Goal: Transaction & Acquisition: Purchase product/service

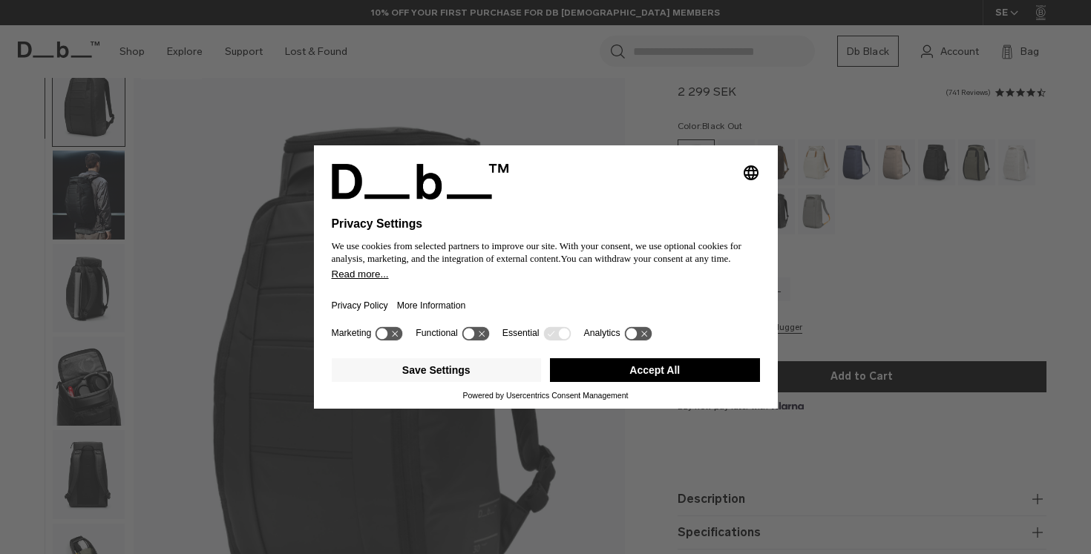
click at [659, 358] on div "Save Settings Accept All" at bounding box center [546, 371] width 428 height 39
click at [658, 375] on button "Accept All" at bounding box center [655, 370] width 210 height 24
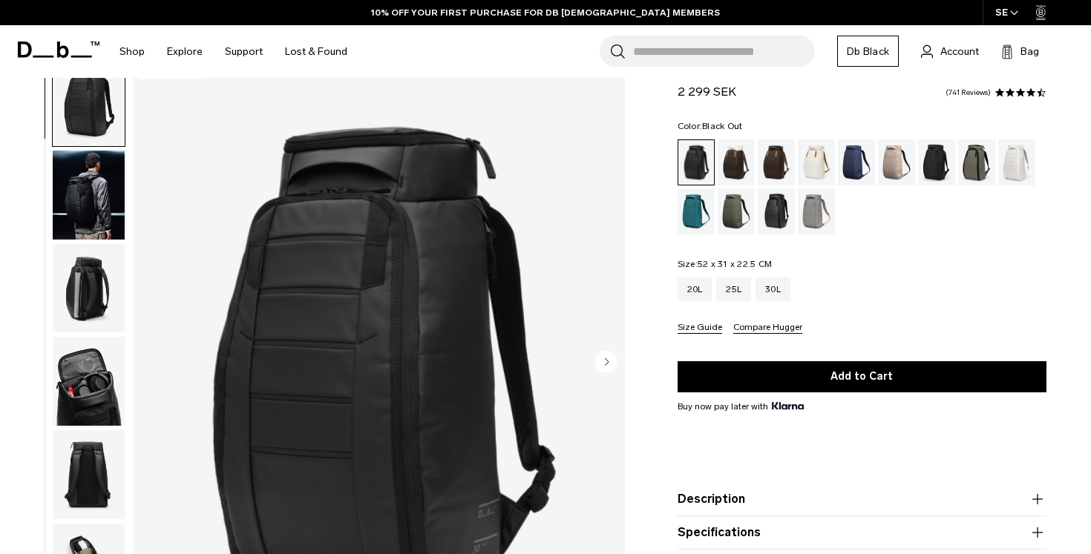
click at [60, 309] on img "button" at bounding box center [89, 288] width 72 height 89
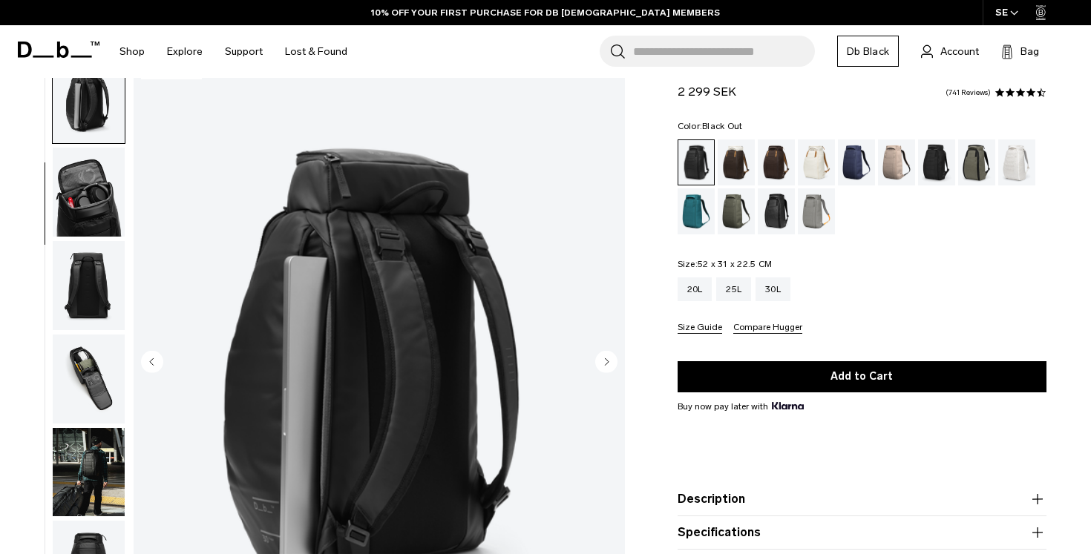
click at [70, 268] on img "button" at bounding box center [89, 285] width 72 height 89
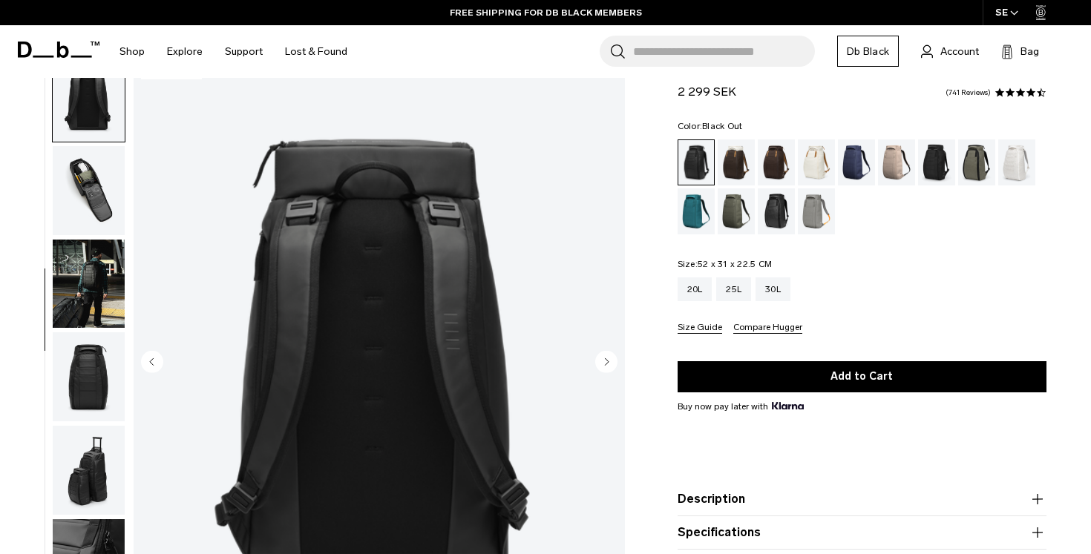
click at [56, 324] on img "button" at bounding box center [89, 284] width 72 height 89
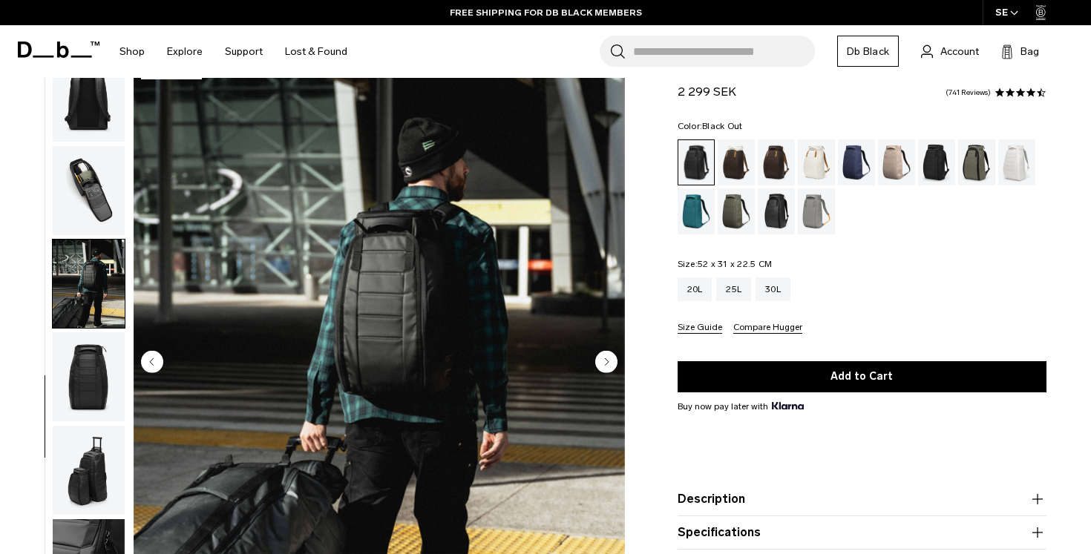
scroll to position [422, 0]
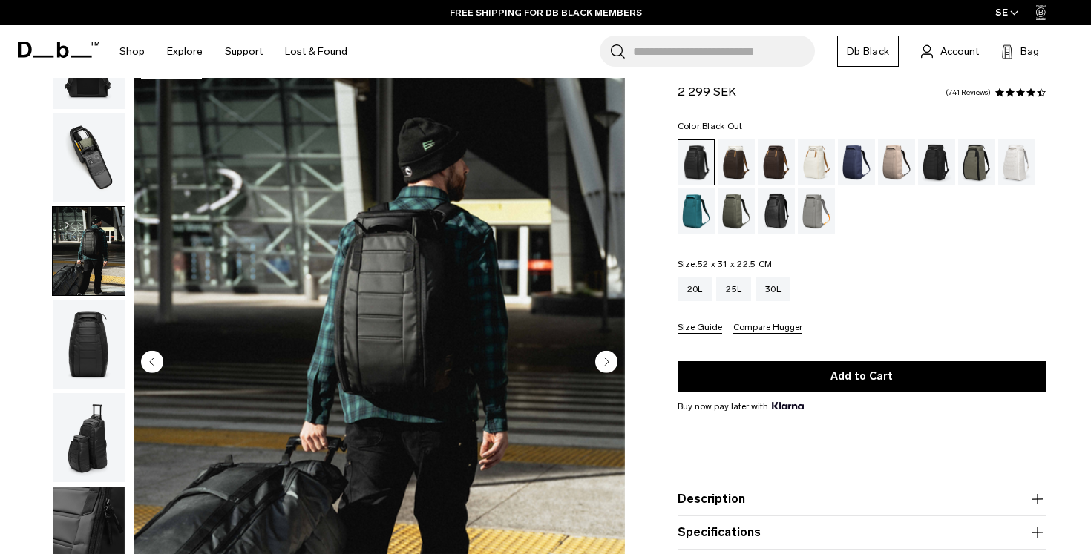
click at [53, 352] on img "button" at bounding box center [89, 344] width 72 height 89
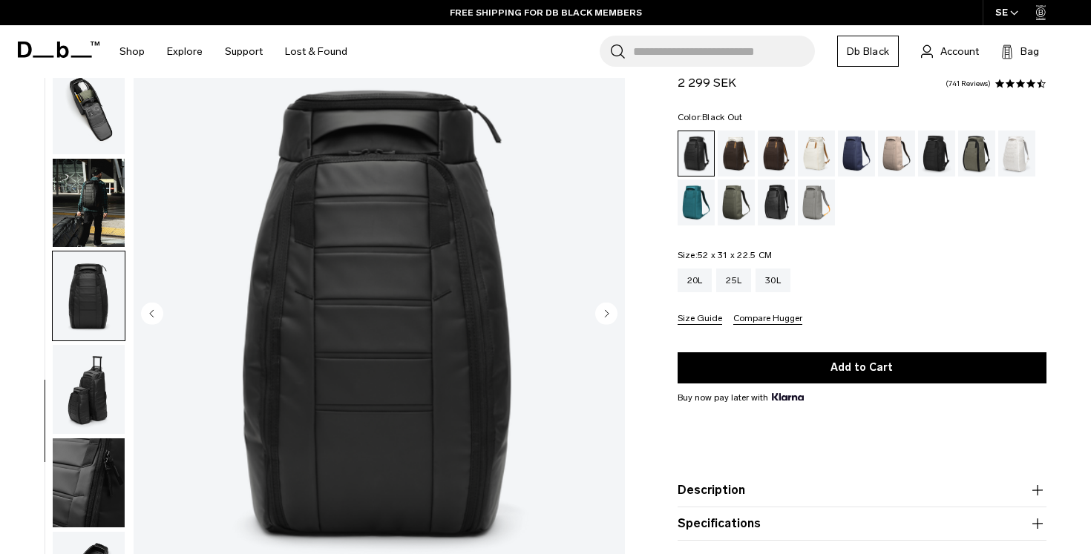
scroll to position [96, 0]
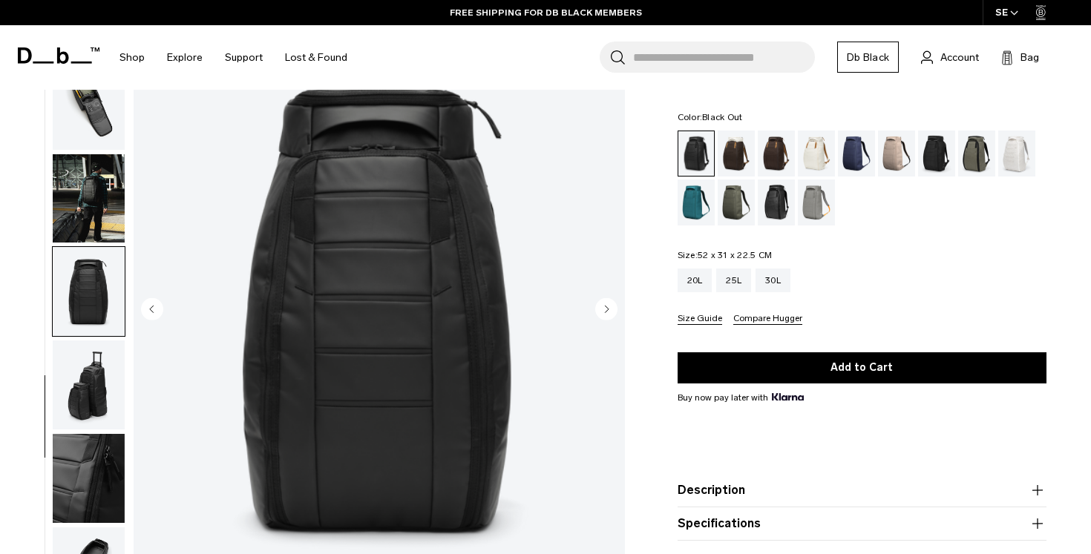
click at [112, 385] on img "button" at bounding box center [89, 385] width 72 height 89
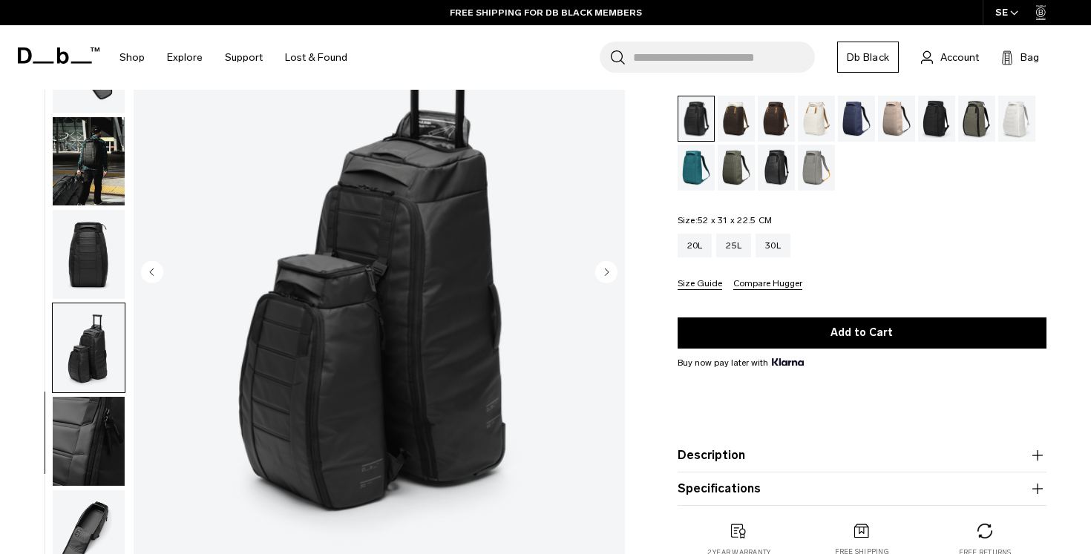
scroll to position [137, 0]
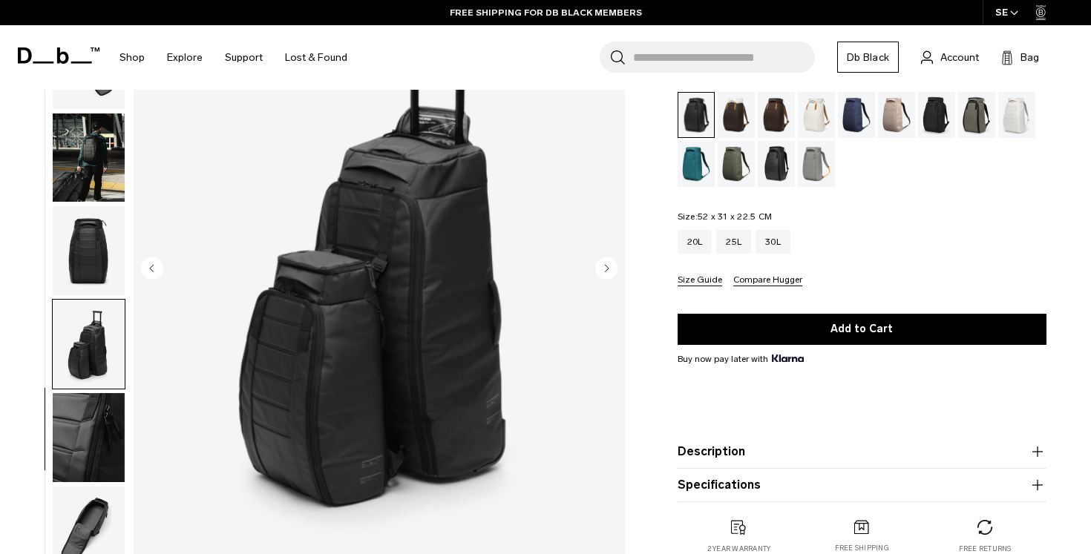
click at [101, 430] on img "button" at bounding box center [89, 437] width 72 height 89
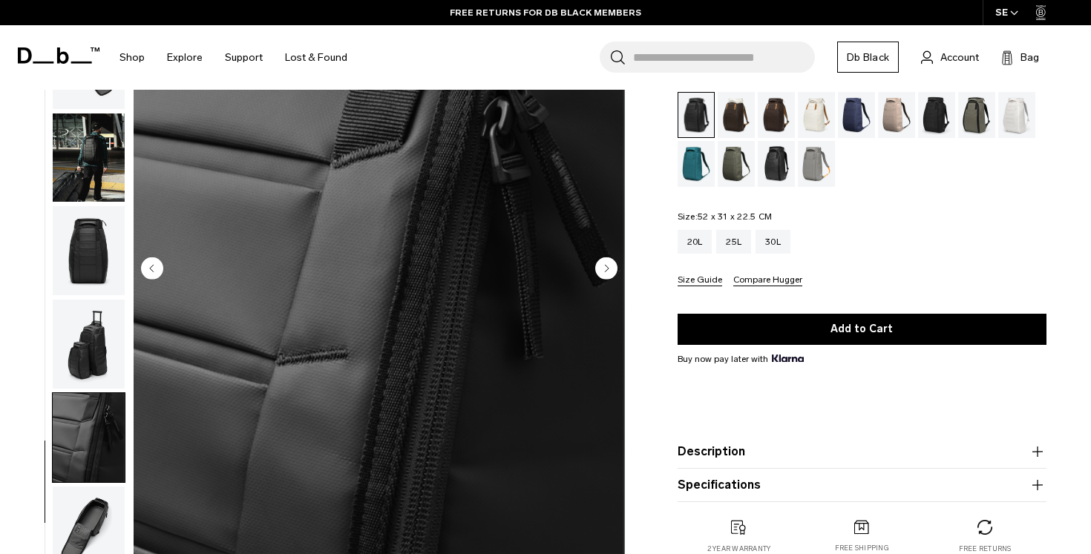
click at [72, 461] on img "button" at bounding box center [89, 437] width 72 height 89
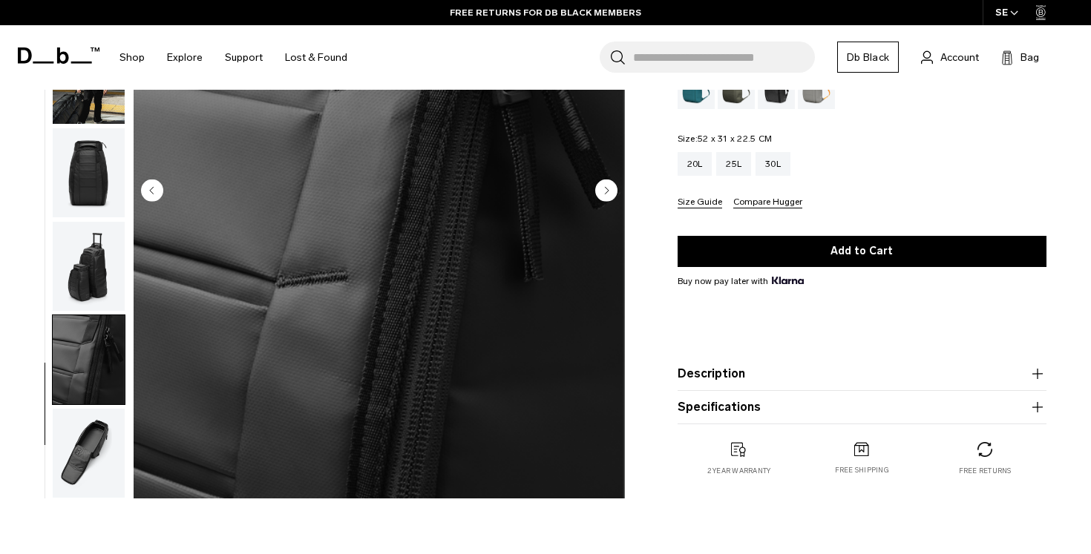
scroll to position [218, 0]
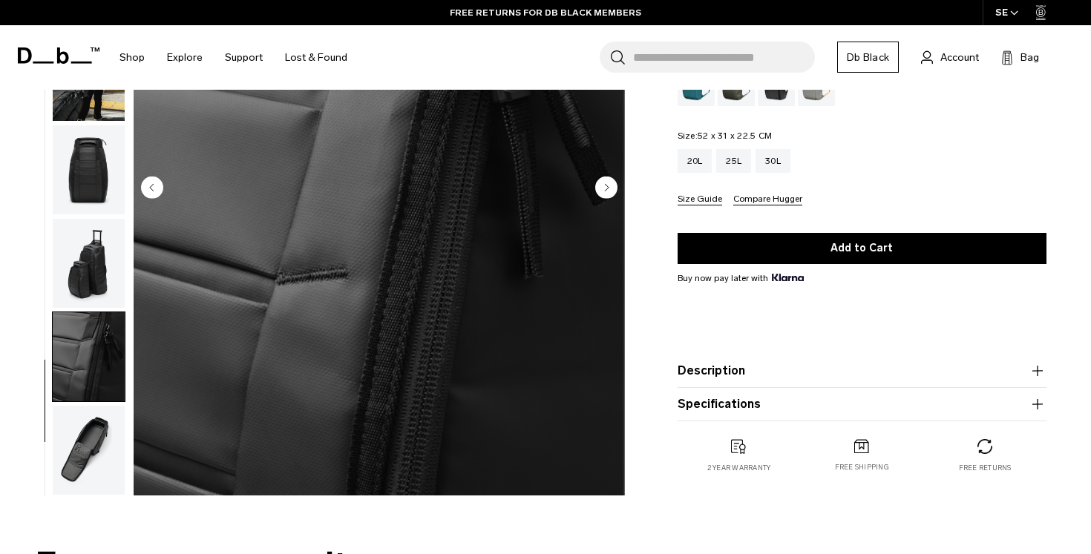
click at [97, 462] on img "button" at bounding box center [89, 450] width 72 height 89
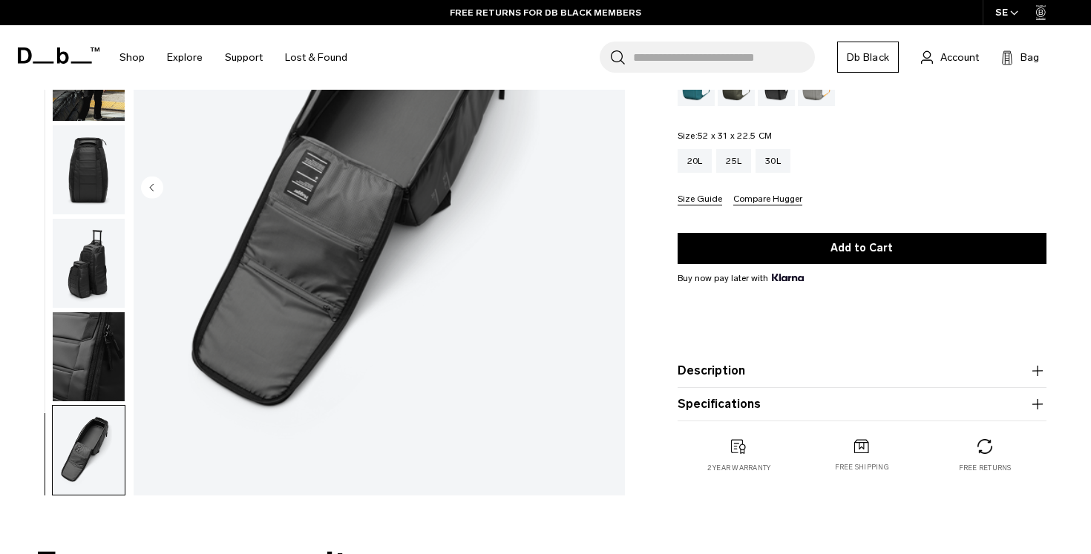
click at [105, 323] on img "button" at bounding box center [89, 356] width 72 height 89
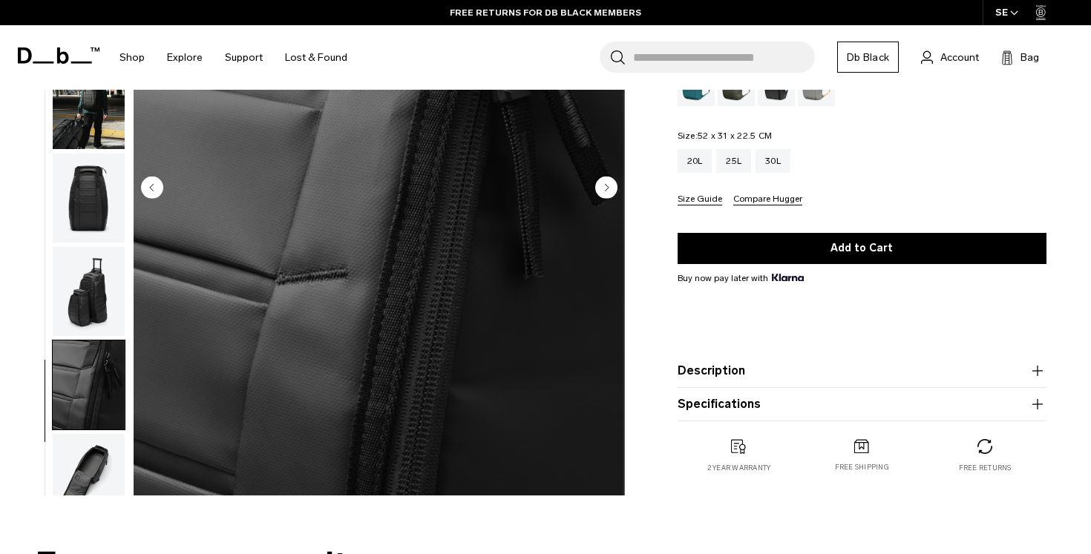
scroll to position [422, 0]
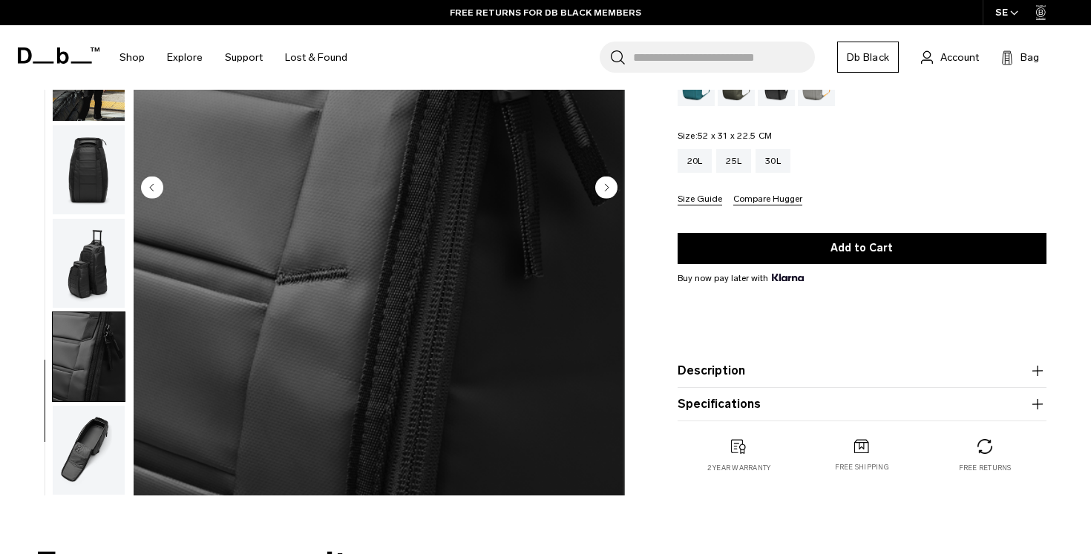
click at [74, 477] on img "button" at bounding box center [89, 450] width 72 height 89
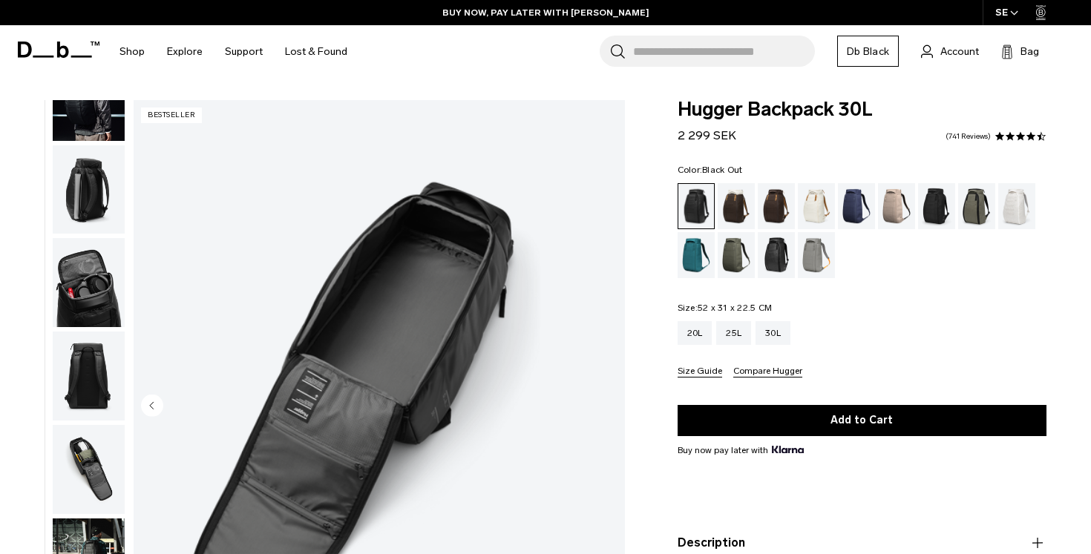
scroll to position [0, 0]
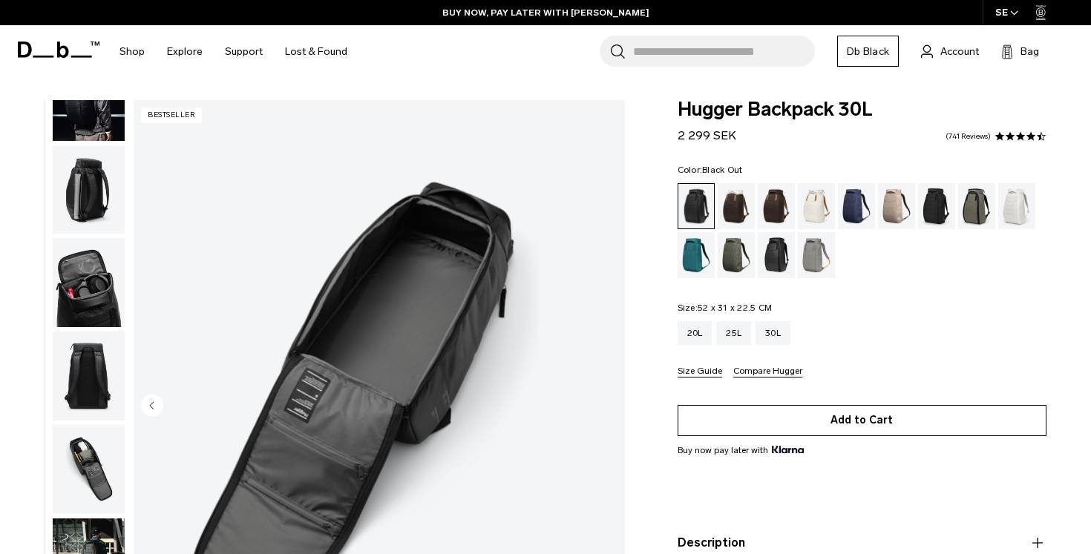
click at [905, 424] on button "Add to Cart" at bounding box center [861, 420] width 369 height 31
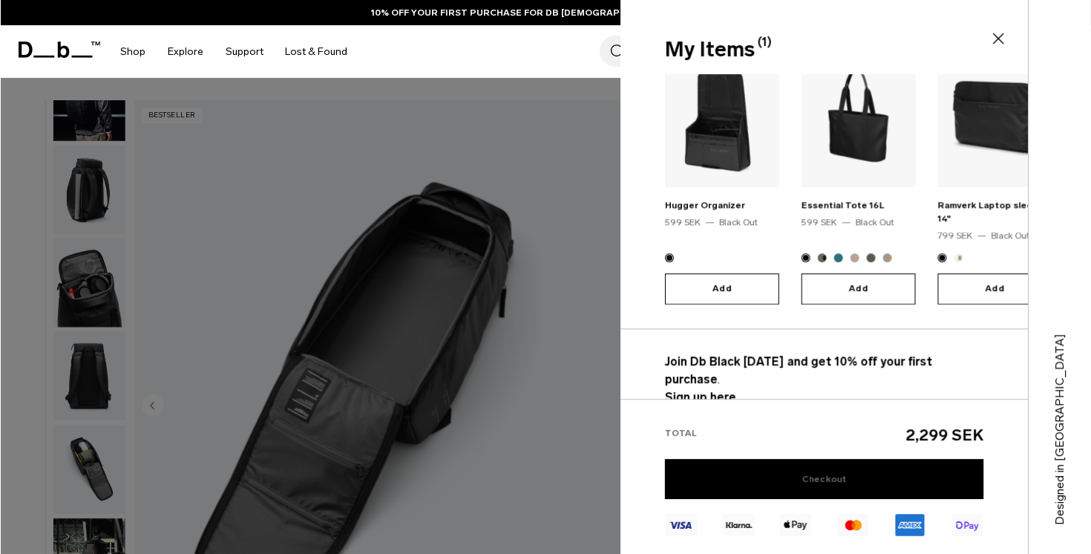
scroll to position [209, 0]
click at [792, 473] on link "Checkout" at bounding box center [824, 479] width 319 height 40
click at [463, 297] on div at bounding box center [545, 277] width 1091 height 554
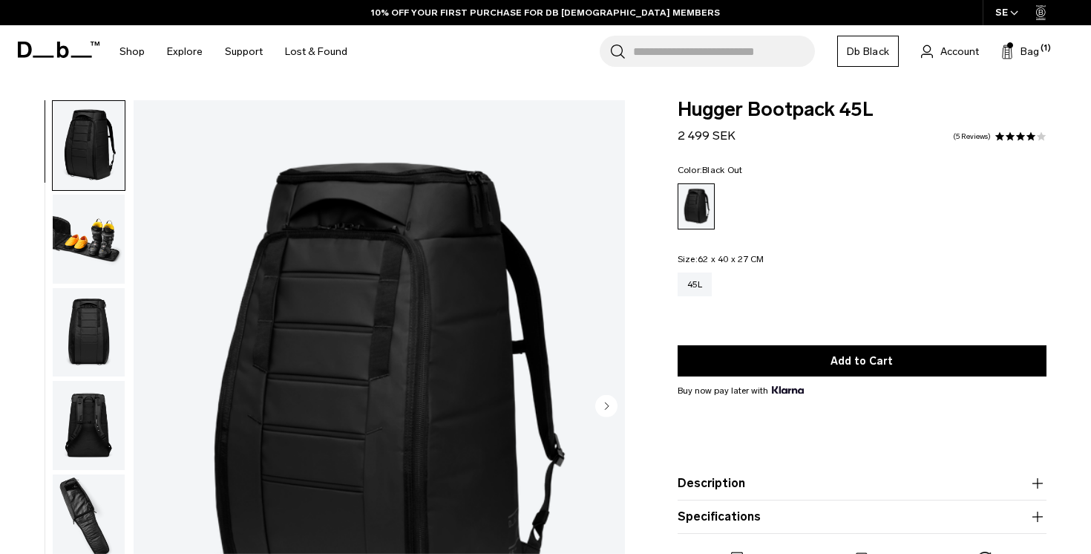
click at [104, 237] on img "button" at bounding box center [89, 238] width 72 height 89
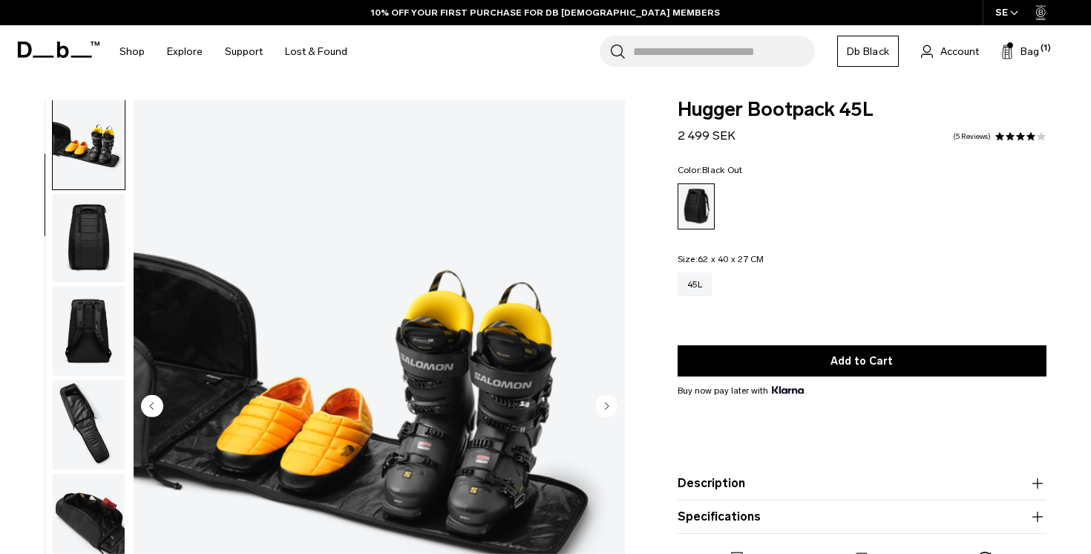
click at [79, 304] on img "button" at bounding box center [89, 330] width 72 height 89
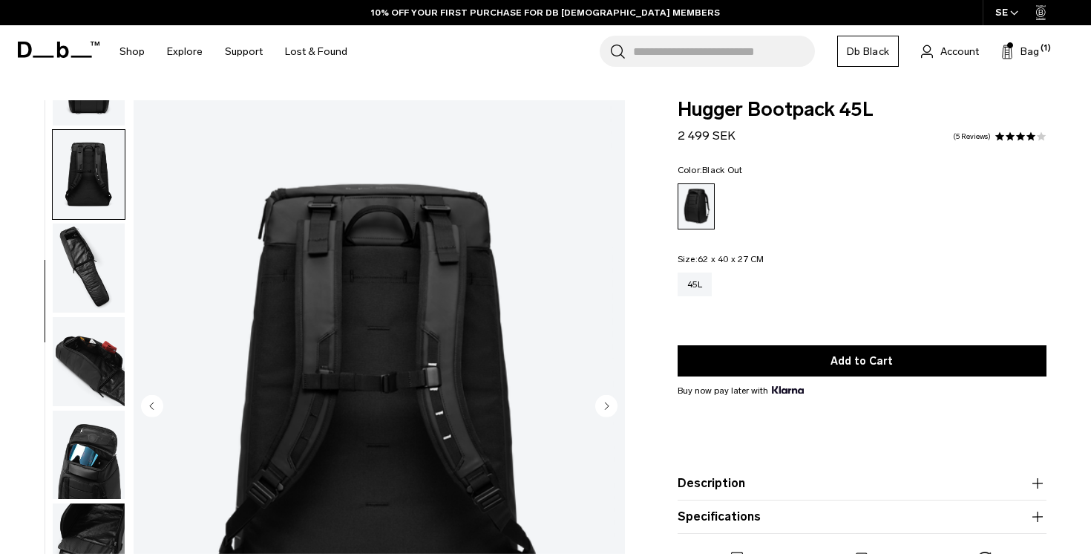
scroll to position [283, 0]
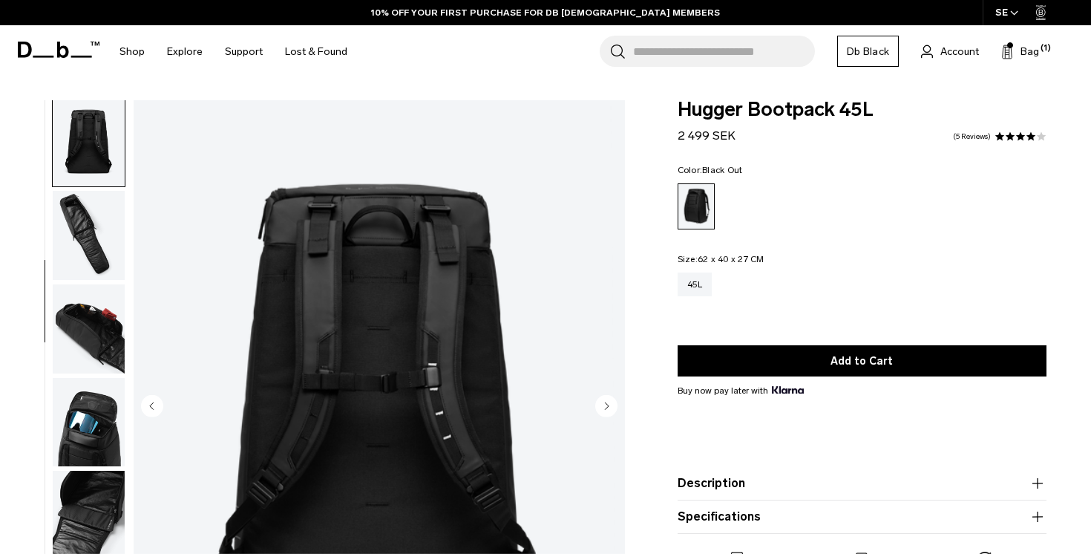
click at [72, 354] on img "button" at bounding box center [89, 328] width 72 height 89
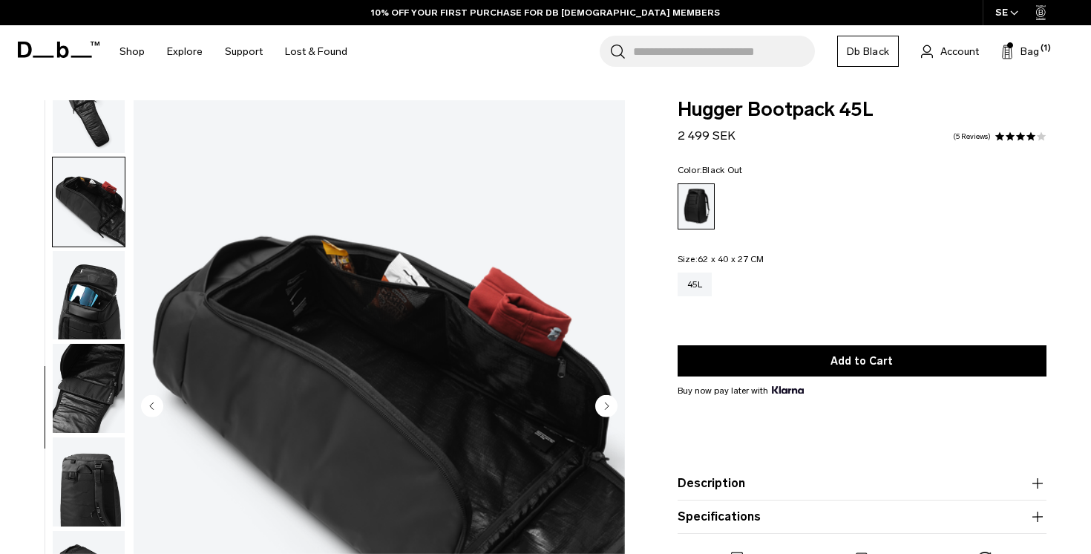
scroll to position [0, 0]
click at [79, 381] on img "button" at bounding box center [89, 388] width 72 height 89
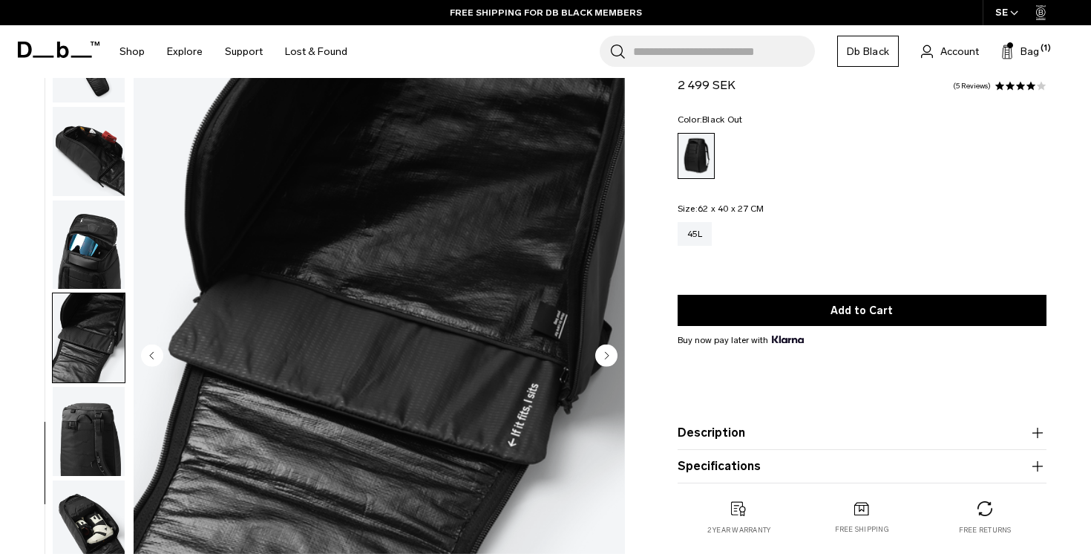
scroll to position [53, 0]
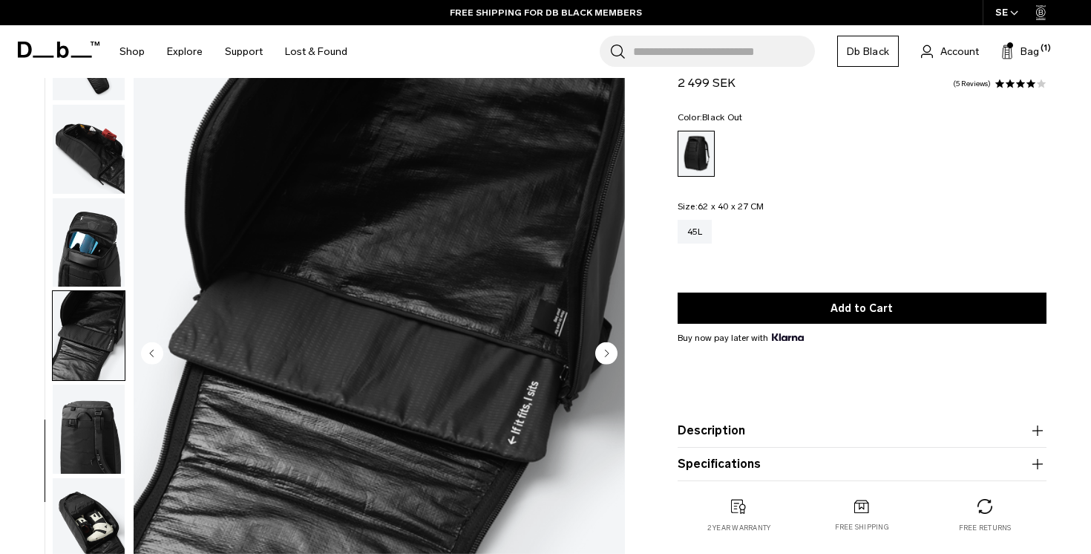
click at [88, 457] on img "button" at bounding box center [89, 428] width 72 height 89
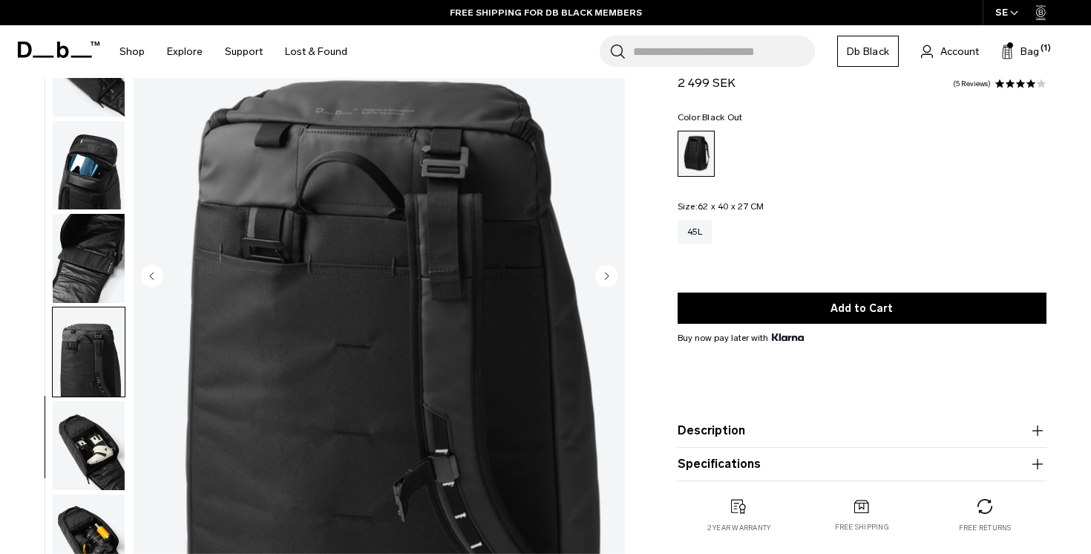
scroll to position [145, 0]
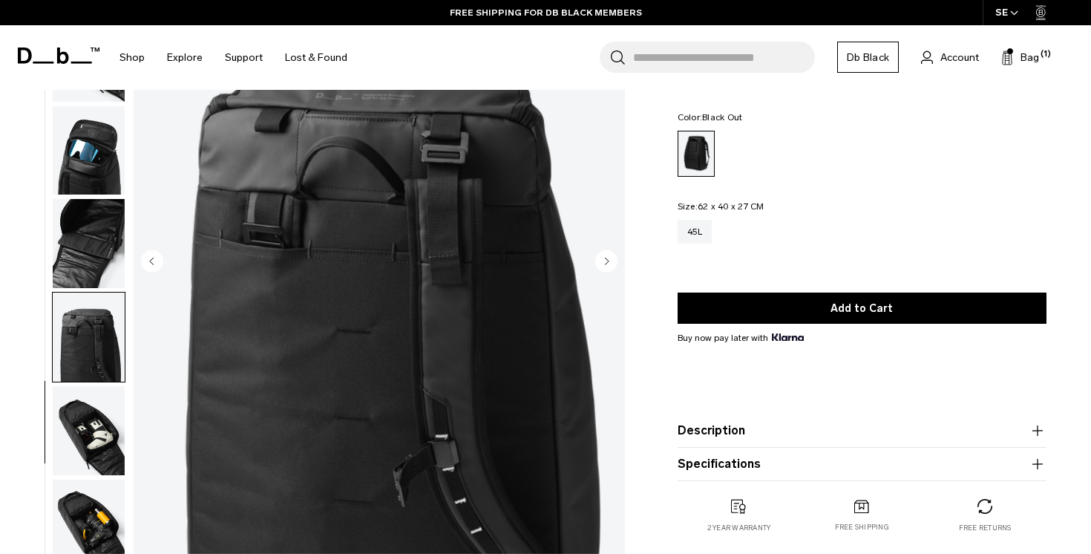
click at [88, 457] on img "button" at bounding box center [89, 430] width 72 height 89
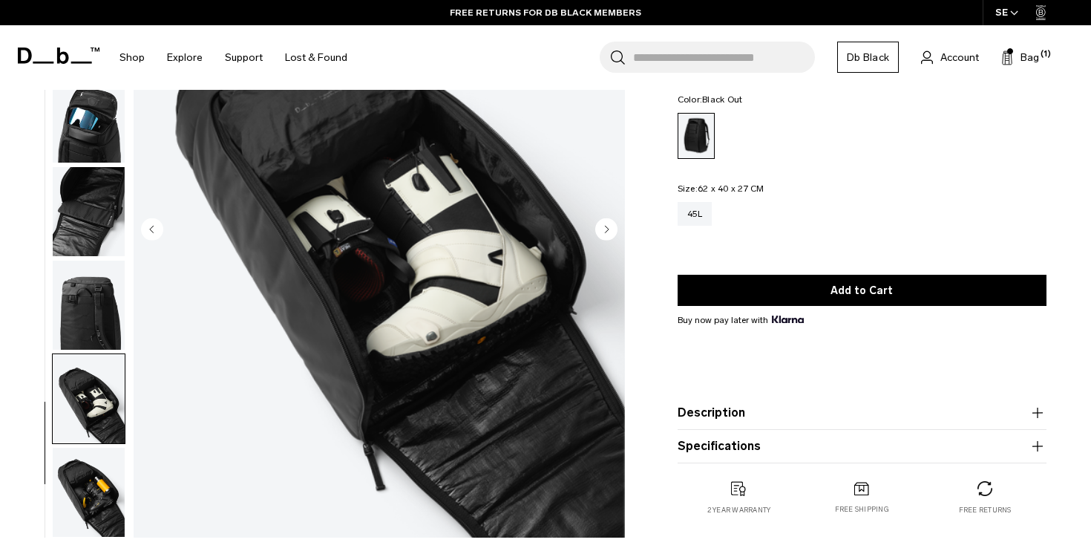
scroll to position [235, 0]
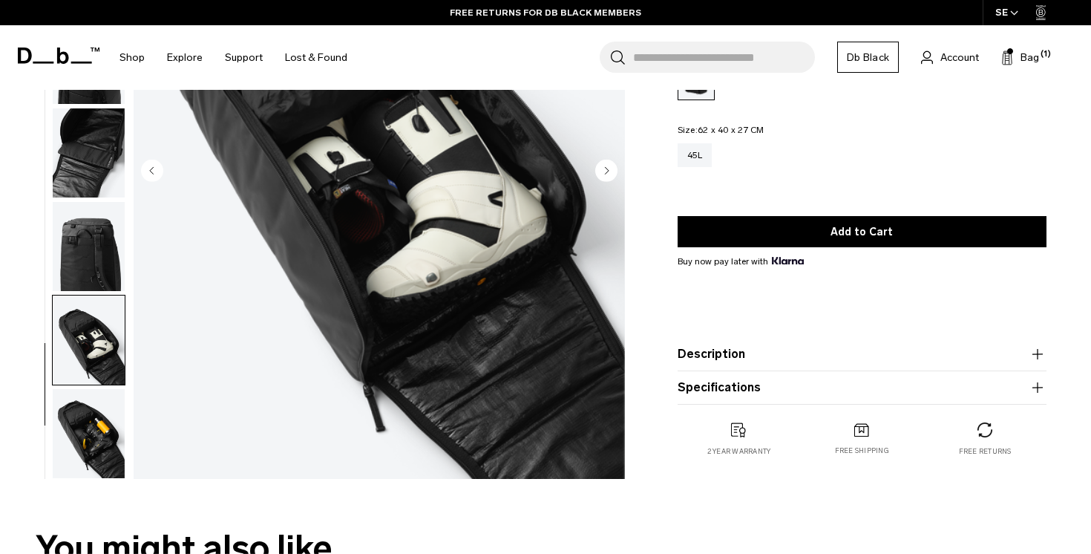
click at [96, 422] on img "button" at bounding box center [89, 433] width 72 height 89
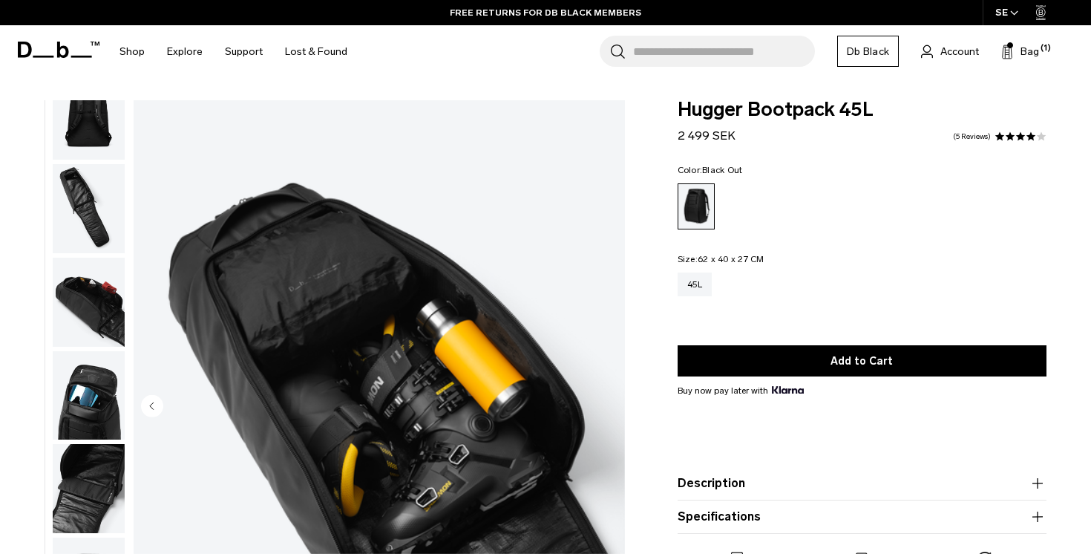
scroll to position [0, 0]
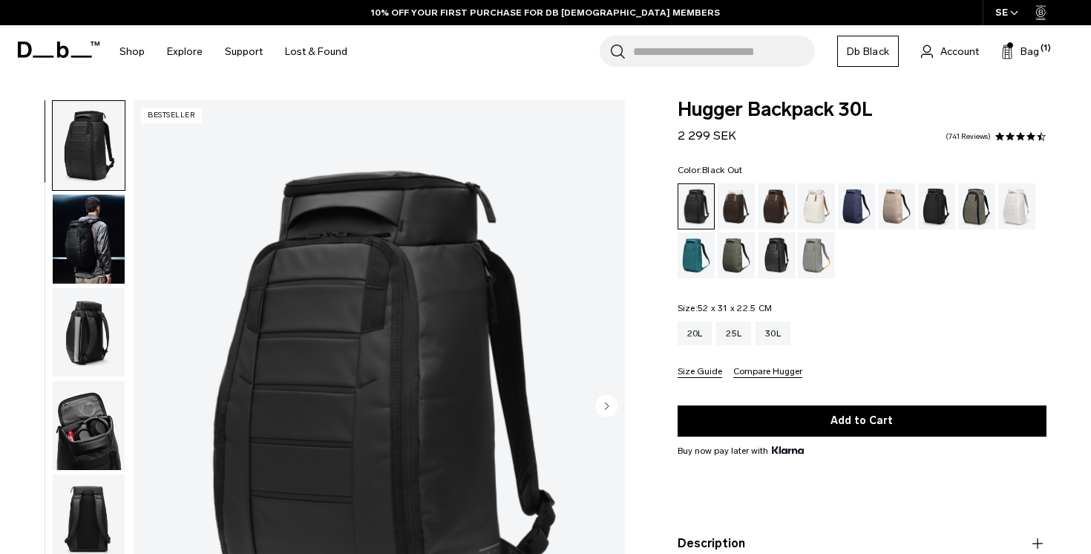
click at [75, 226] on img "button" at bounding box center [89, 238] width 72 height 89
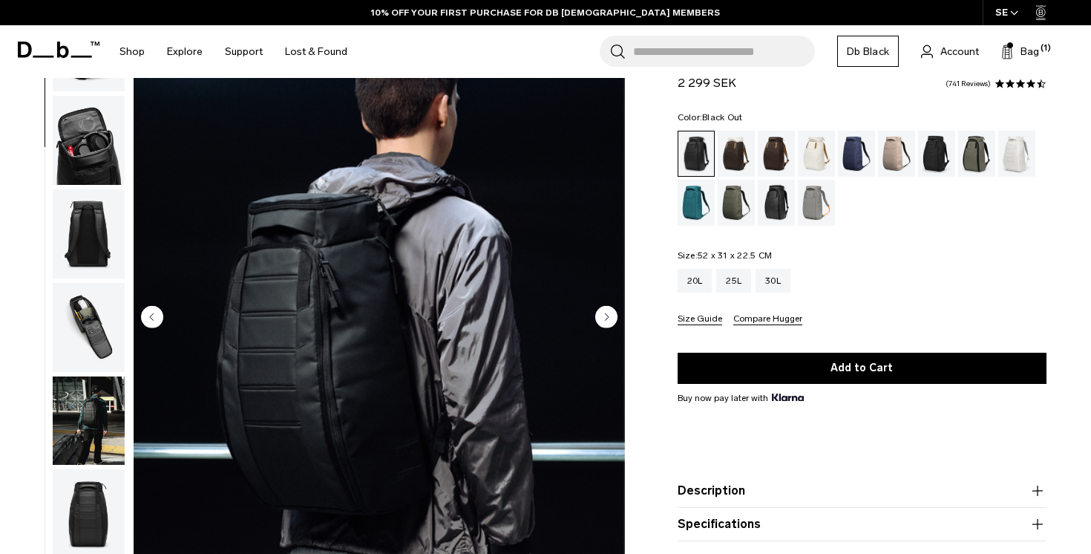
scroll to position [91, 0]
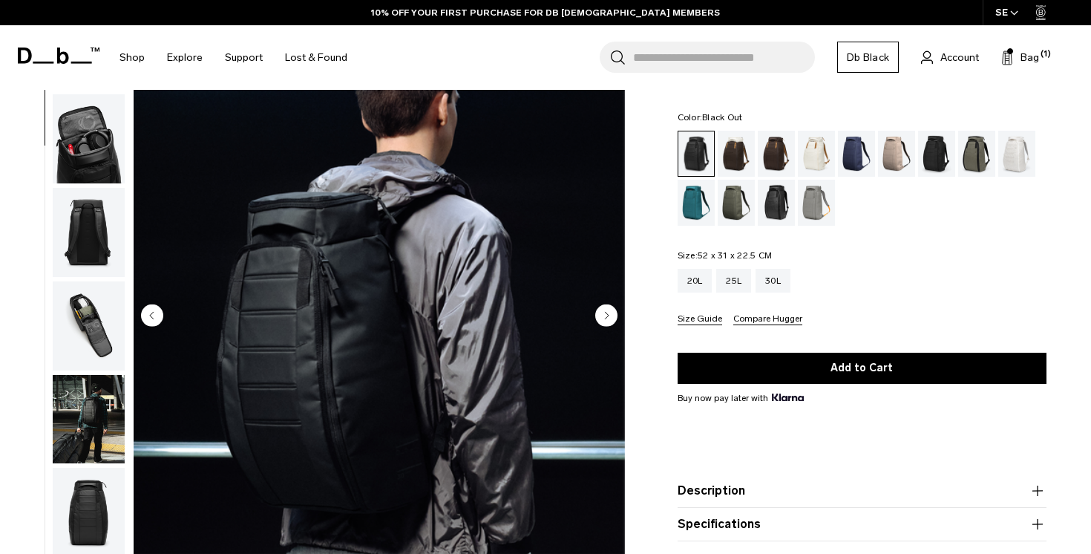
click at [89, 136] on img "button" at bounding box center [89, 138] width 72 height 89
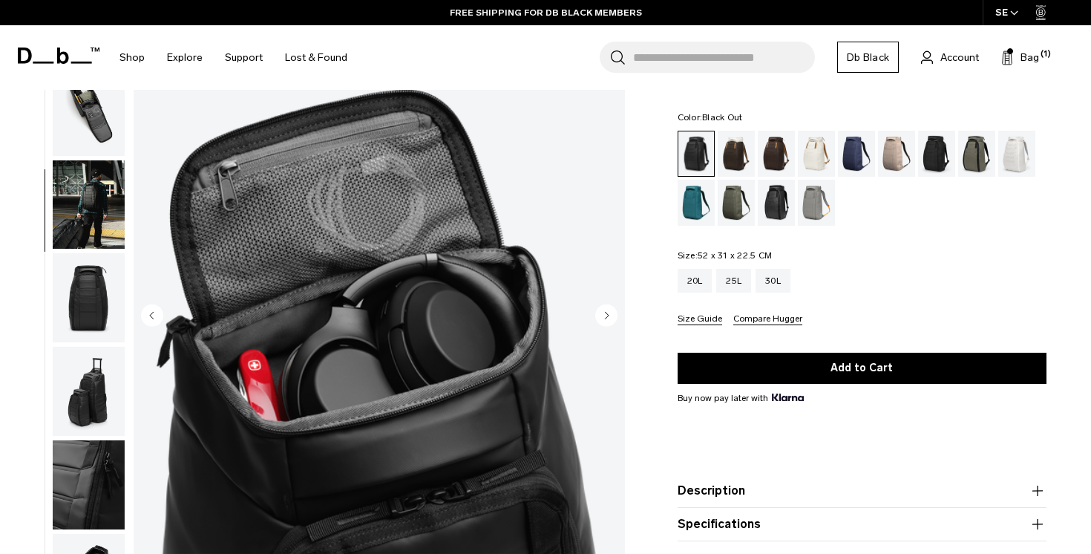
scroll to position [422, 0]
click at [94, 326] on img "button" at bounding box center [89, 297] width 72 height 89
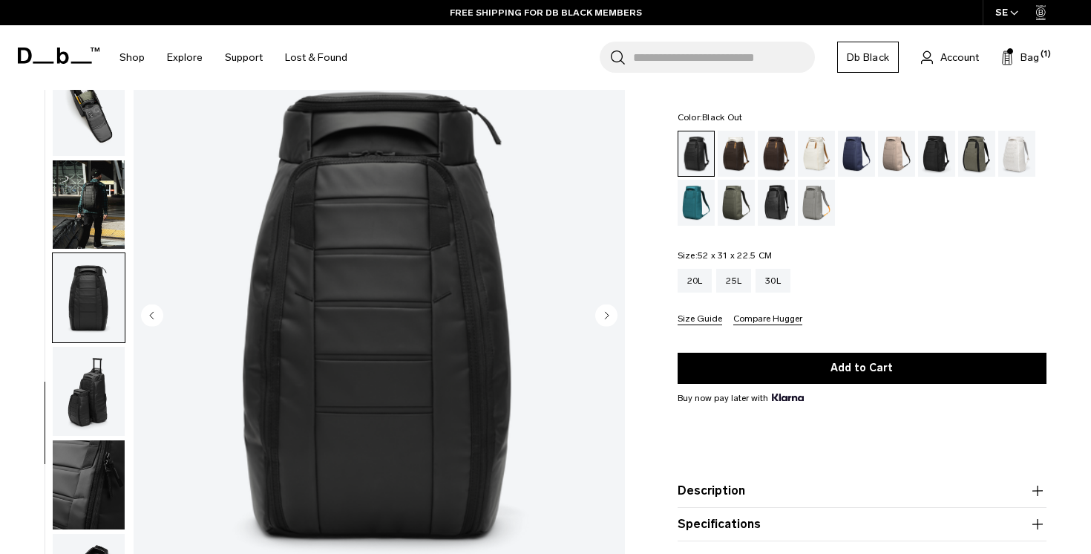
click at [82, 363] on img "button" at bounding box center [89, 391] width 72 height 89
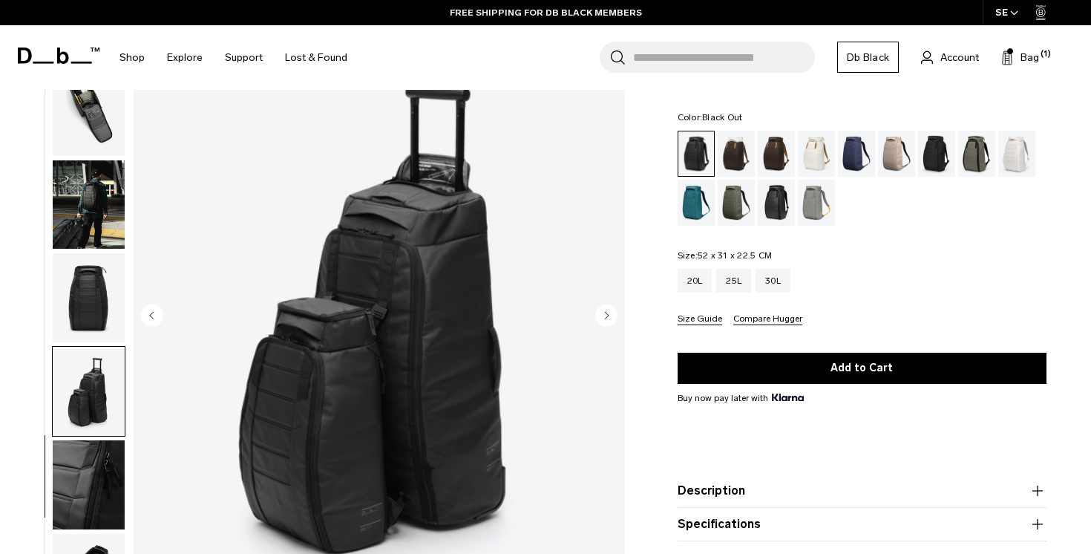
click at [82, 453] on img "button" at bounding box center [89, 484] width 72 height 89
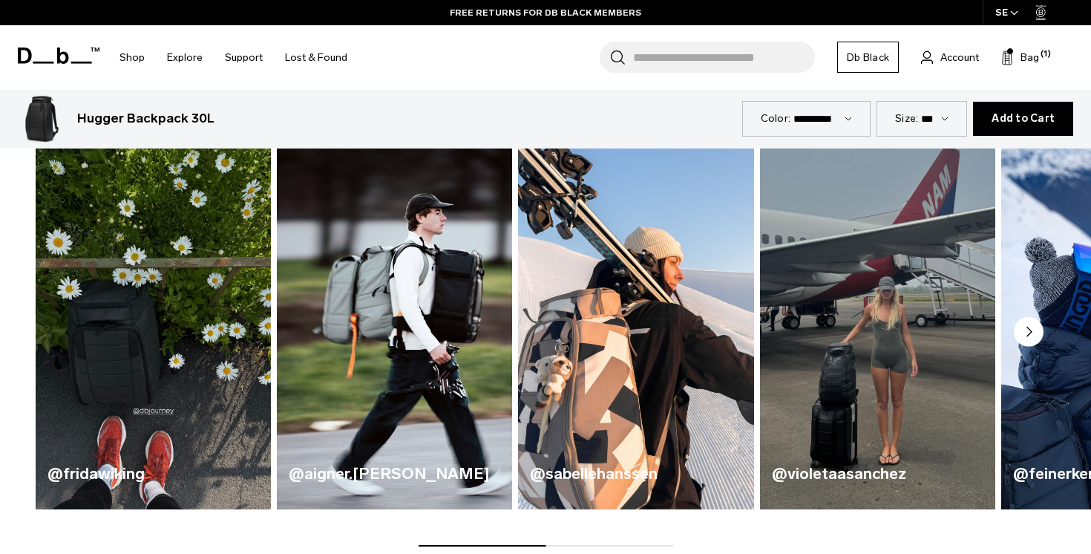
scroll to position [713, 0]
click at [82, 453] on div "@fridawiking" at bounding box center [153, 478] width 235 height 59
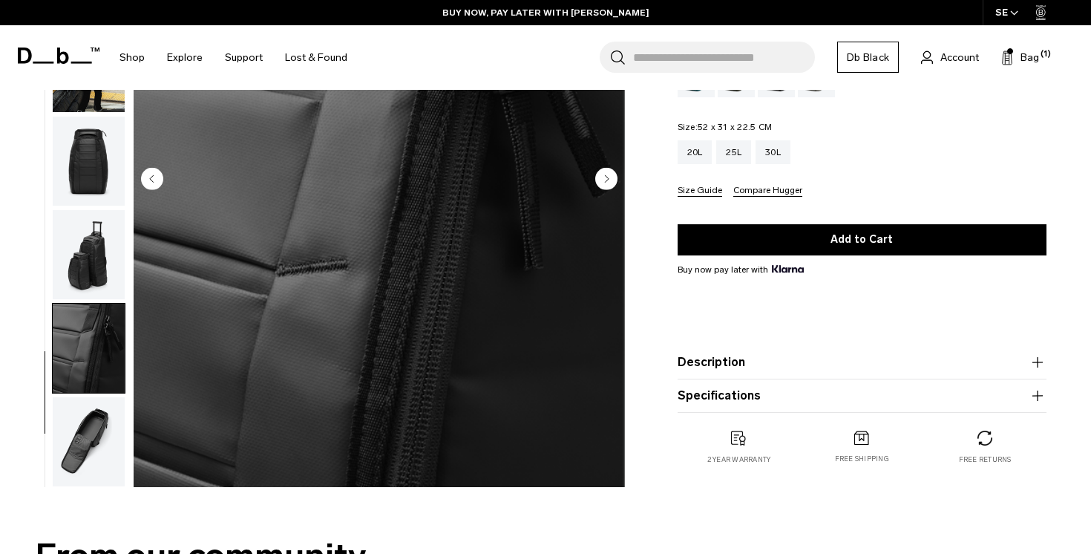
scroll to position [228, 0]
click at [731, 365] on button "Description" at bounding box center [861, 361] width 369 height 18
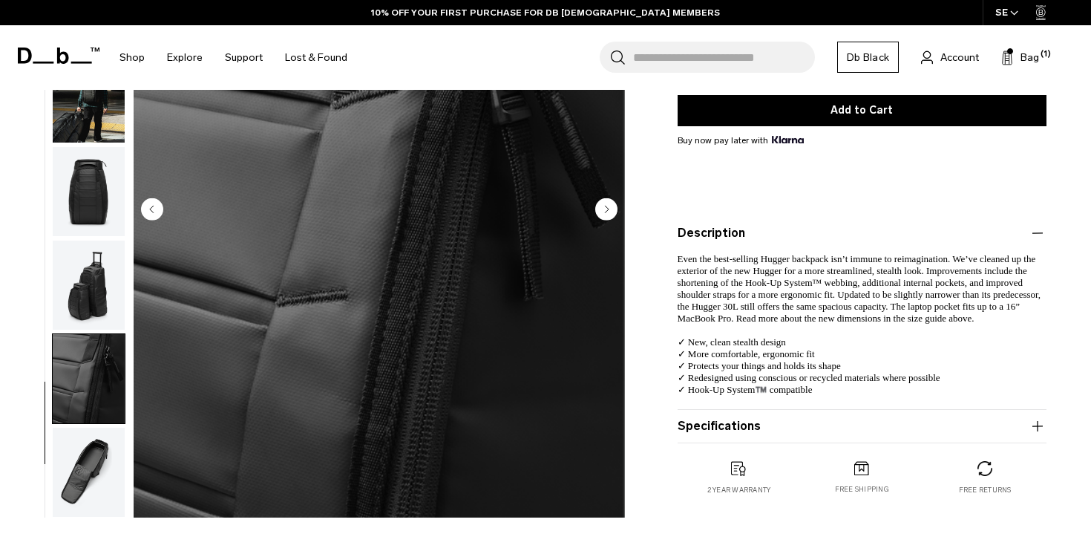
scroll to position [313, 0]
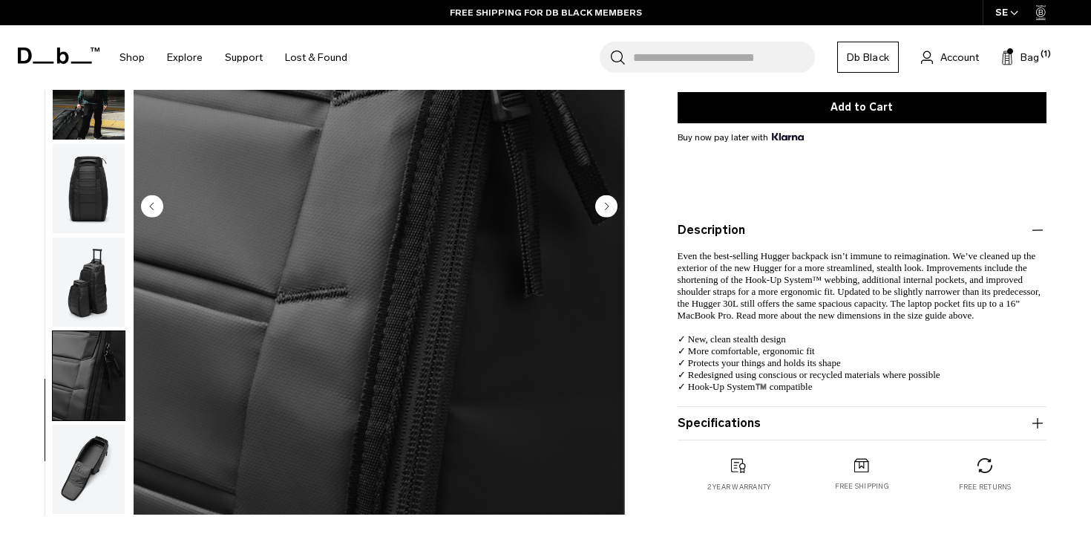
click at [749, 421] on button "Specifications" at bounding box center [861, 423] width 369 height 18
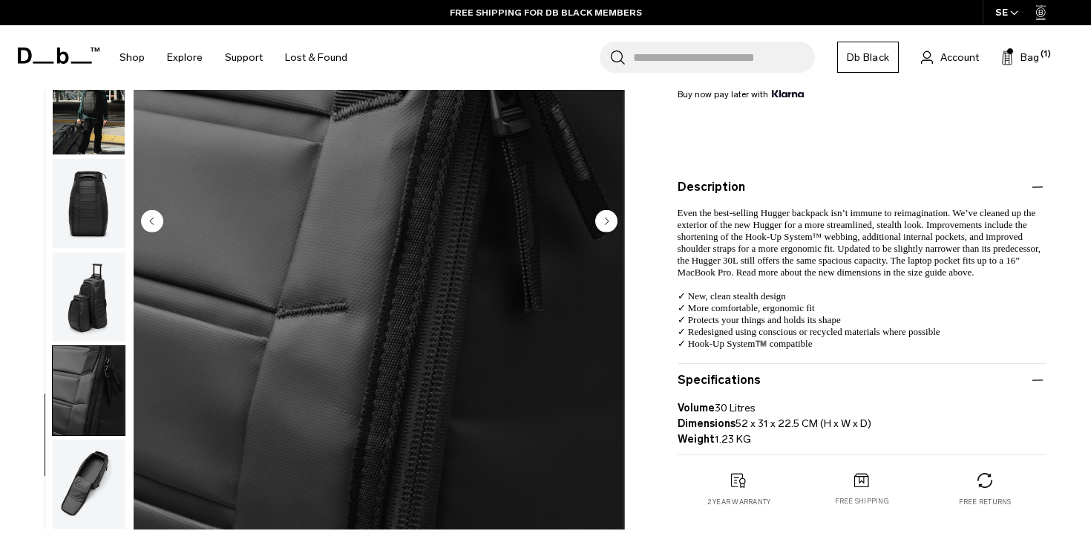
scroll to position [367, 0]
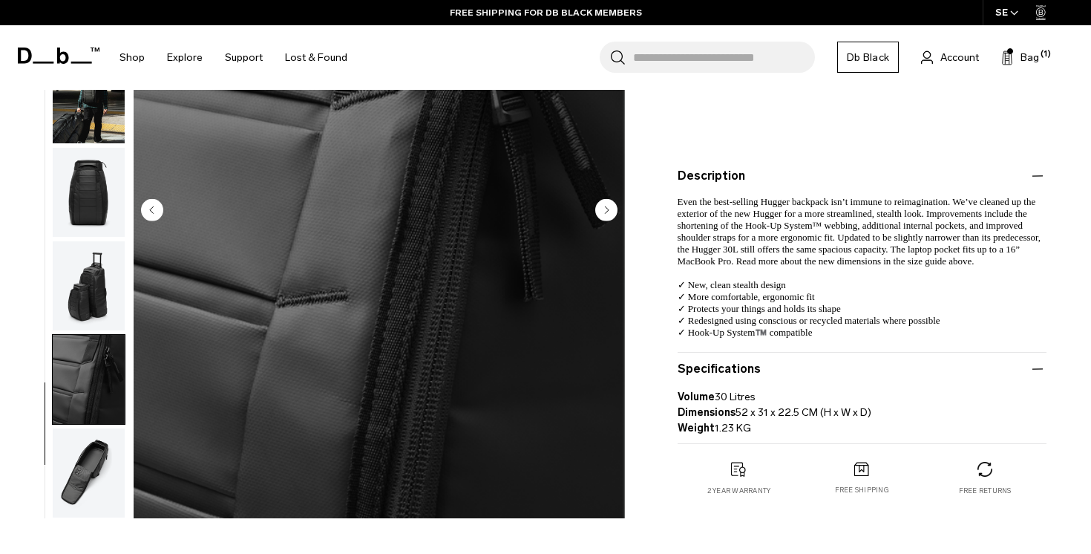
click at [734, 485] on p "2 year warranty" at bounding box center [739, 490] width 64 height 10
click at [62, 464] on img "button" at bounding box center [89, 472] width 72 height 89
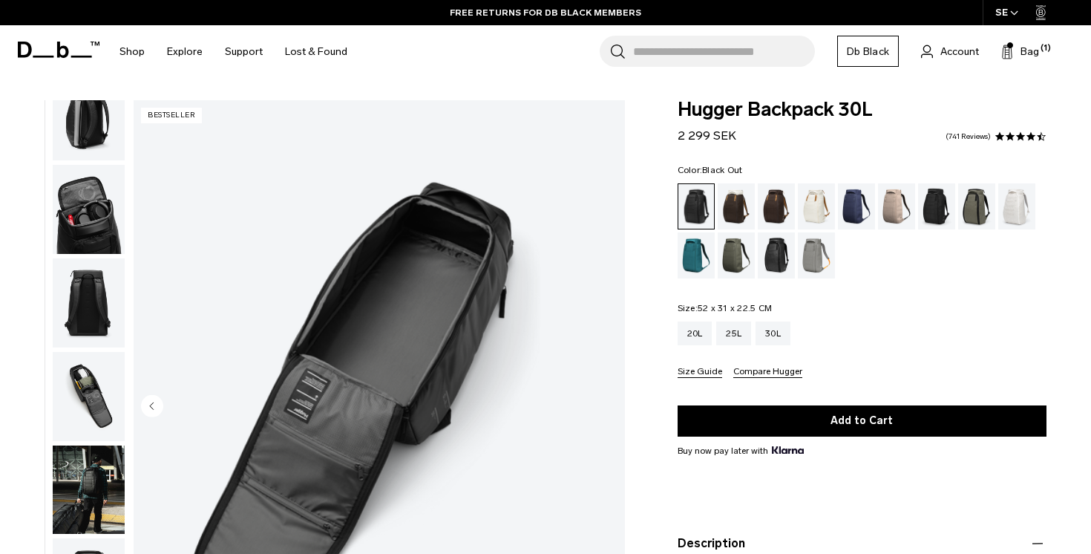
scroll to position [0, 0]
click at [1027, 45] on span "Bag" at bounding box center [1029, 52] width 19 height 16
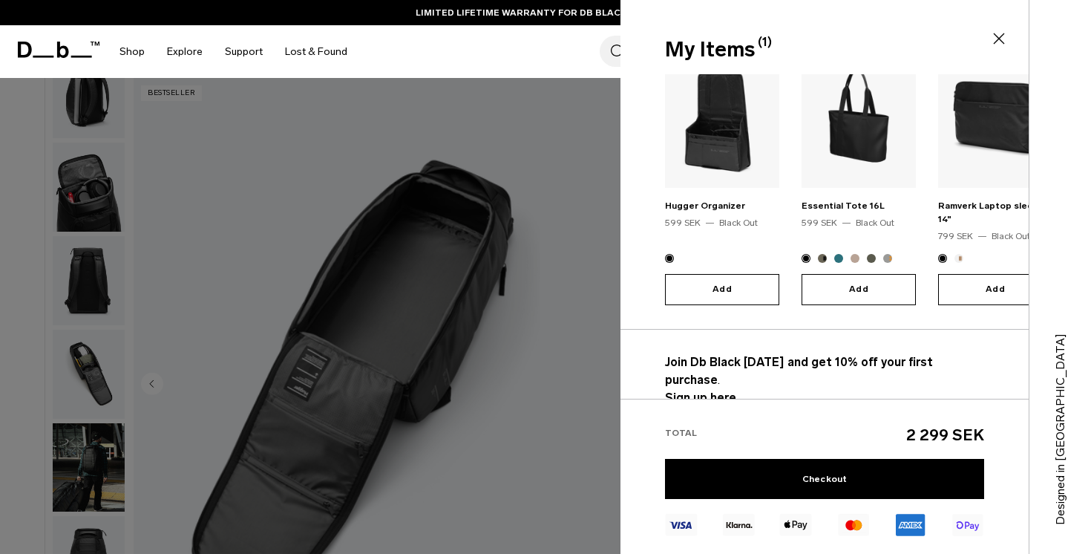
scroll to position [87, 0]
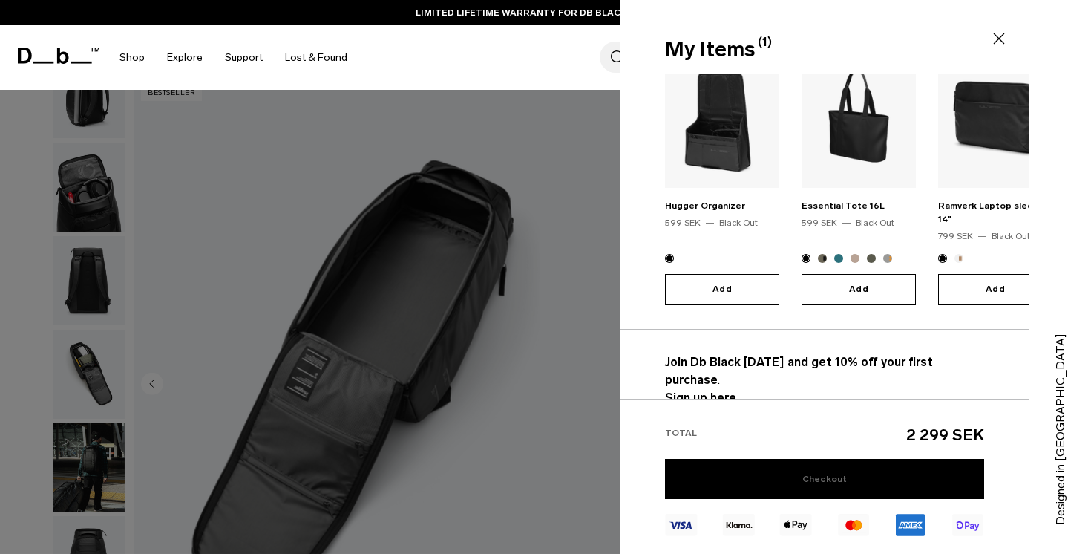
click at [789, 484] on link "Checkout" at bounding box center [824, 479] width 319 height 40
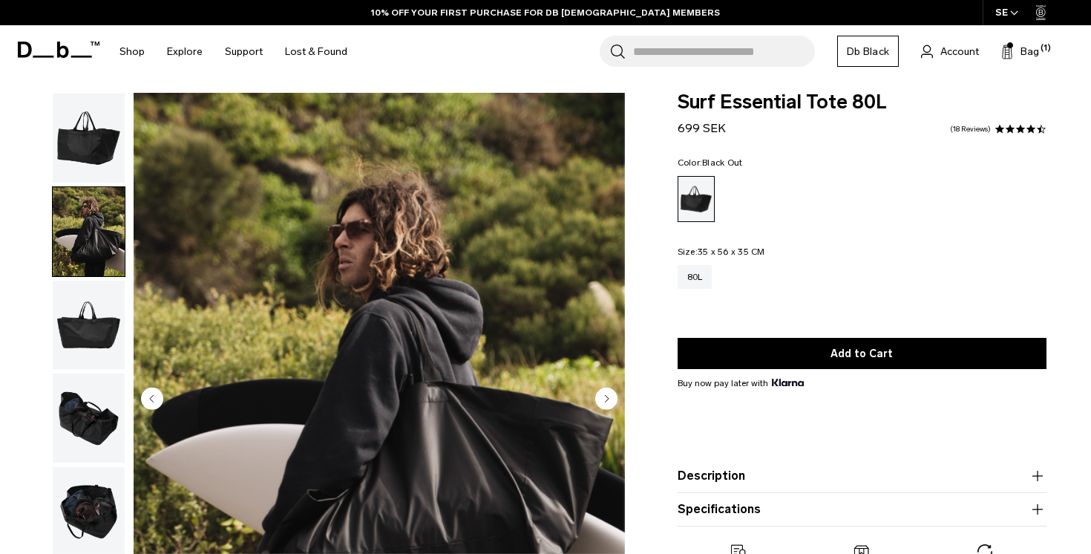
click at [84, 321] on img "button" at bounding box center [89, 324] width 72 height 89
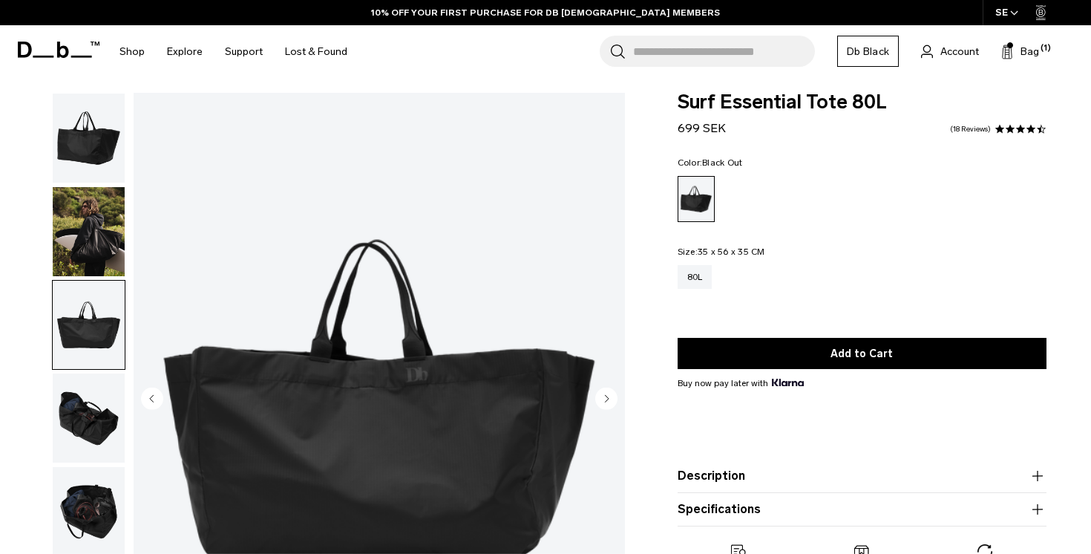
click at [70, 393] on img "button" at bounding box center [89, 417] width 72 height 89
